Goal: Task Accomplishment & Management: Use online tool/utility

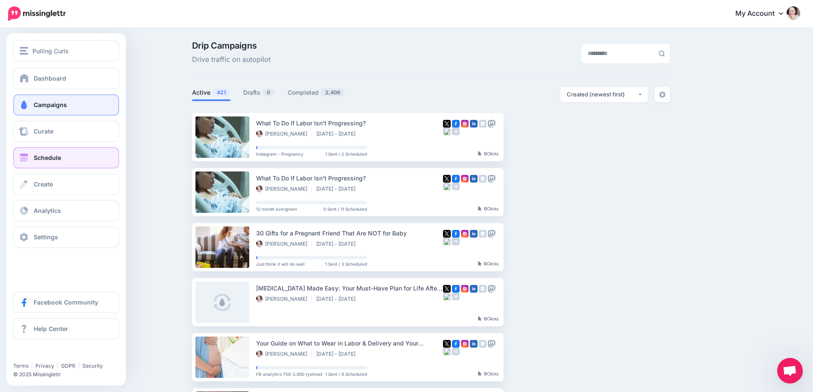
click at [61, 154] on link "Schedule" at bounding box center [66, 157] width 106 height 21
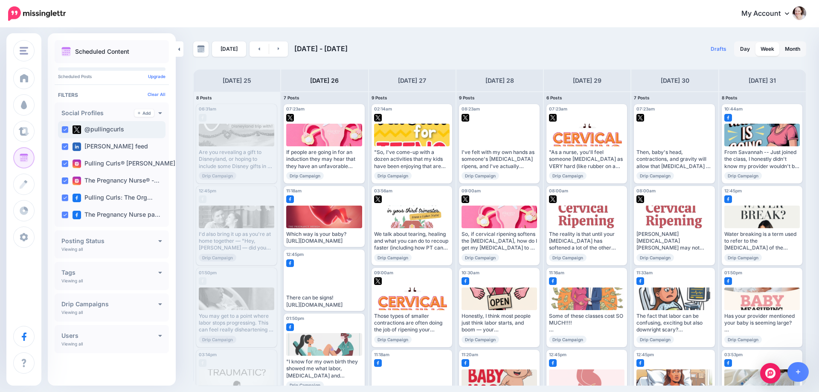
click at [64, 128] on ins at bounding box center [64, 129] width 7 height 7
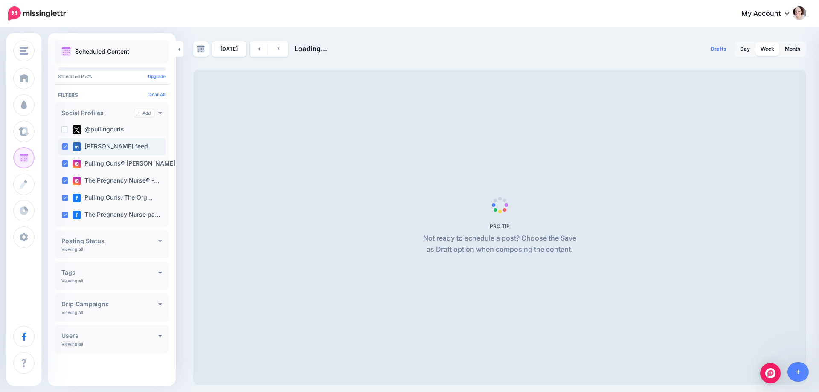
click at [66, 144] on ins at bounding box center [64, 146] width 7 height 7
click at [62, 163] on ins at bounding box center [64, 163] width 7 height 7
click at [64, 181] on ins at bounding box center [64, 181] width 7 height 7
click at [64, 195] on ins at bounding box center [64, 198] width 7 height 7
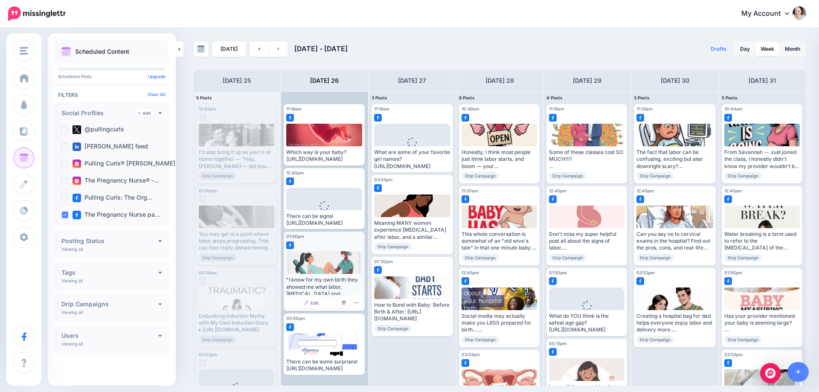
scroll to position [15, 0]
click at [798, 50] on link "Month" at bounding box center [793, 49] width 26 height 14
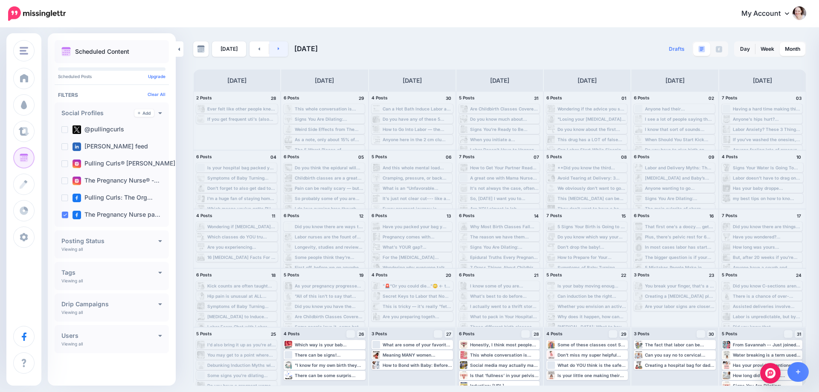
click at [272, 45] on link at bounding box center [278, 48] width 19 height 15
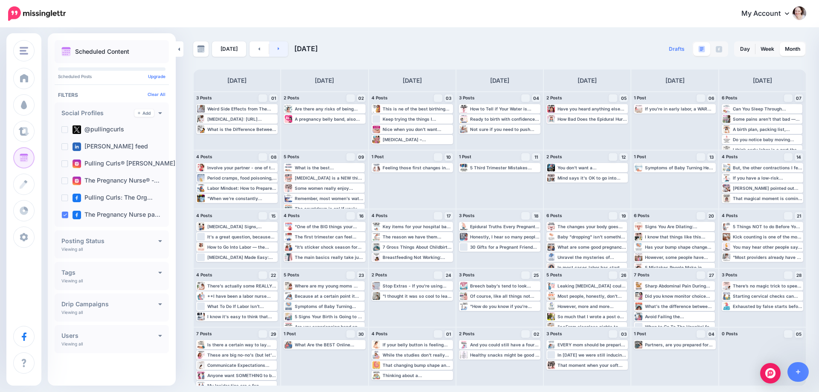
click at [272, 45] on link at bounding box center [278, 48] width 19 height 15
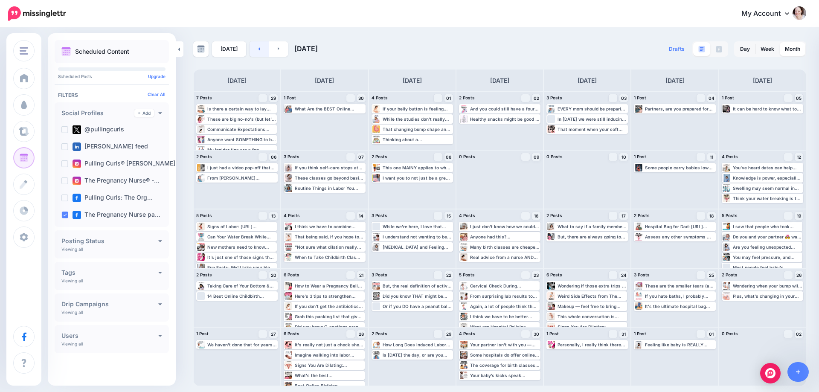
click at [261, 47] on link at bounding box center [259, 48] width 19 height 15
